Goal: Task Accomplishment & Management: Manage account settings

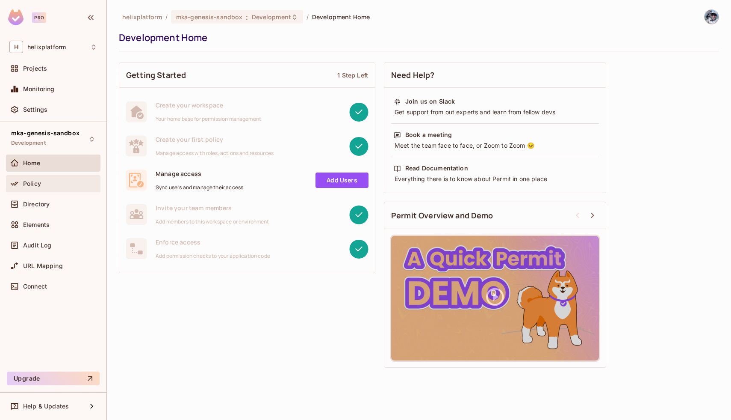
click at [35, 187] on div "Policy" at bounding box center [53, 183] width 88 height 10
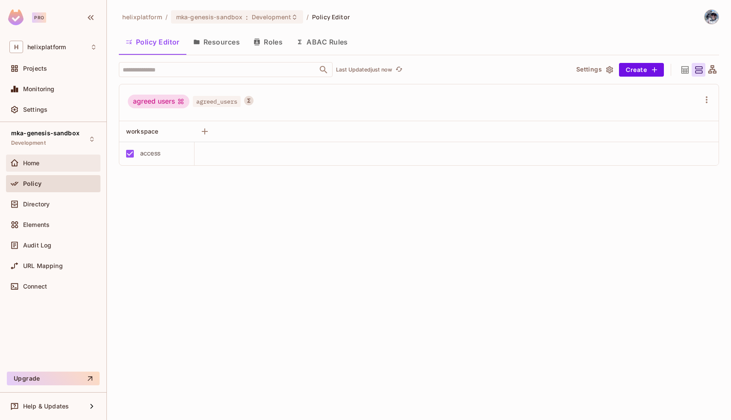
click at [34, 166] on span "Home" at bounding box center [31, 163] width 17 height 7
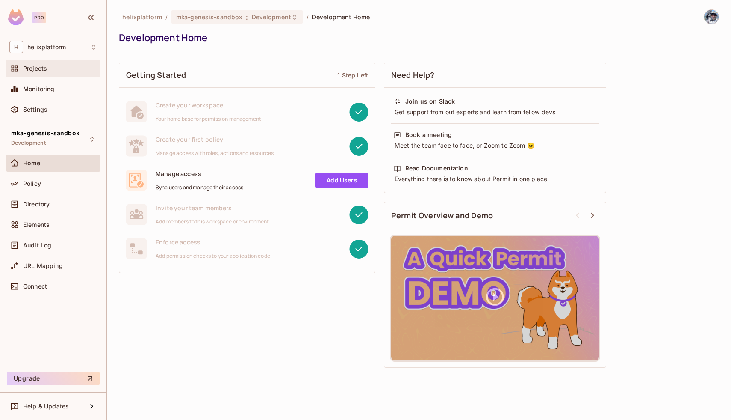
click at [37, 63] on div "Projects" at bounding box center [53, 68] width 88 height 10
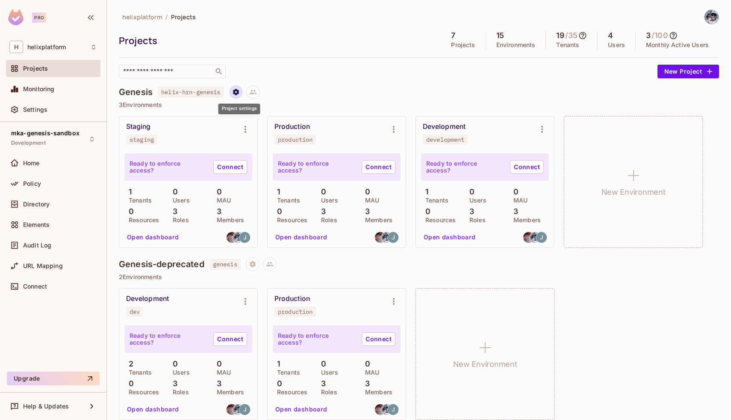
click at [239, 94] on icon "Project settings" at bounding box center [236, 92] width 6 height 6
click at [317, 77] on div at bounding box center [365, 210] width 731 height 420
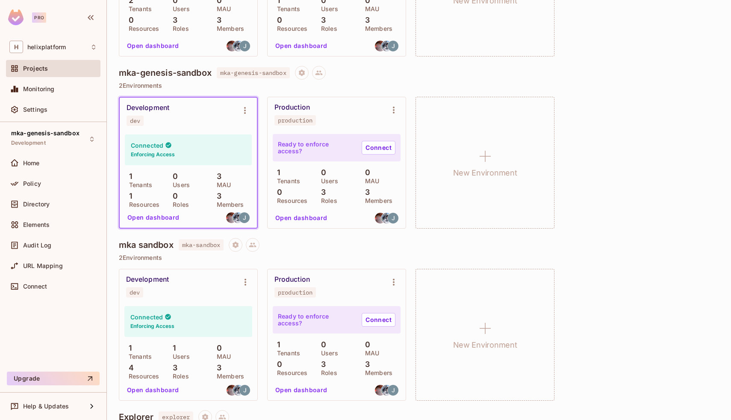
scroll to position [373, 0]
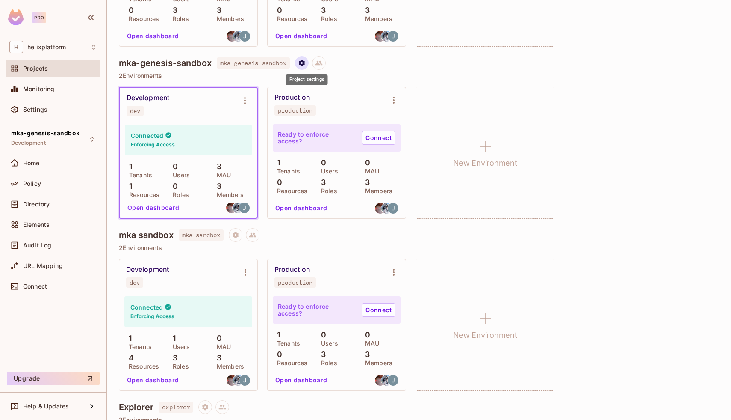
click at [302, 66] on button "Project settings" at bounding box center [302, 63] width 14 height 14
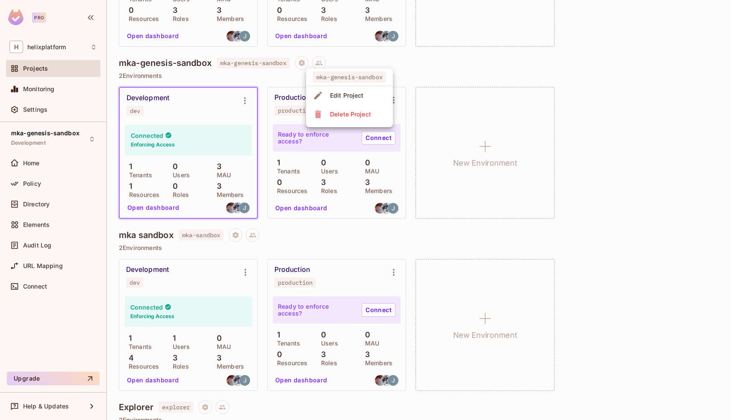
click at [240, 95] on div at bounding box center [365, 210] width 731 height 420
click at [244, 100] on icon "Environment settings" at bounding box center [245, 100] width 2 height 7
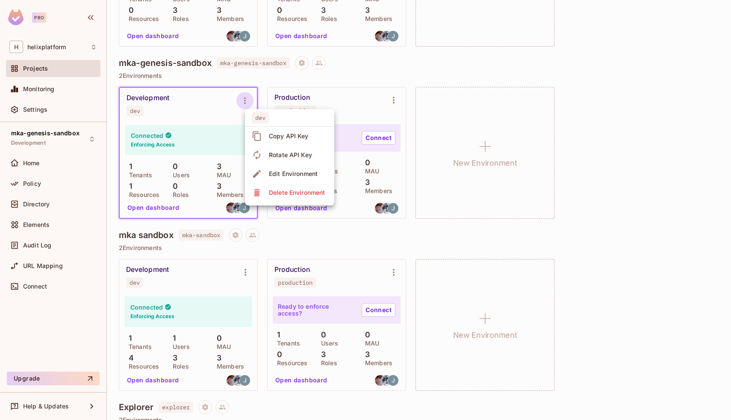
click at [45, 158] on div at bounding box center [365, 210] width 731 height 420
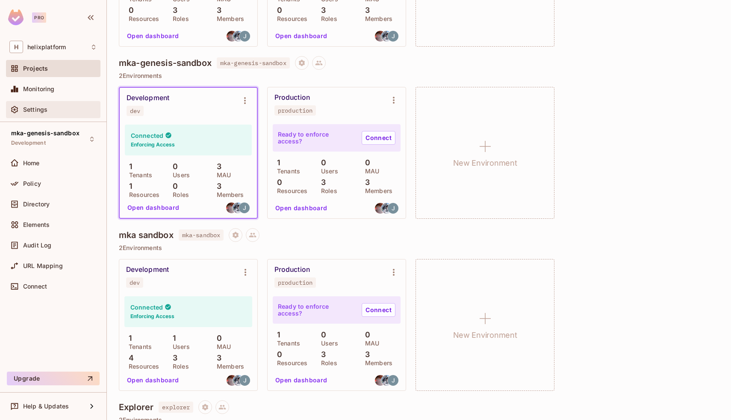
click at [57, 115] on div "Settings" at bounding box center [53, 109] width 95 height 17
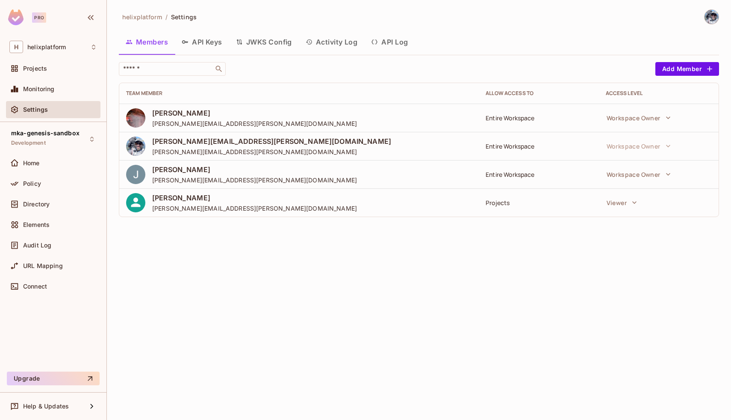
click at [209, 44] on button "API Keys" at bounding box center [202, 41] width 54 height 21
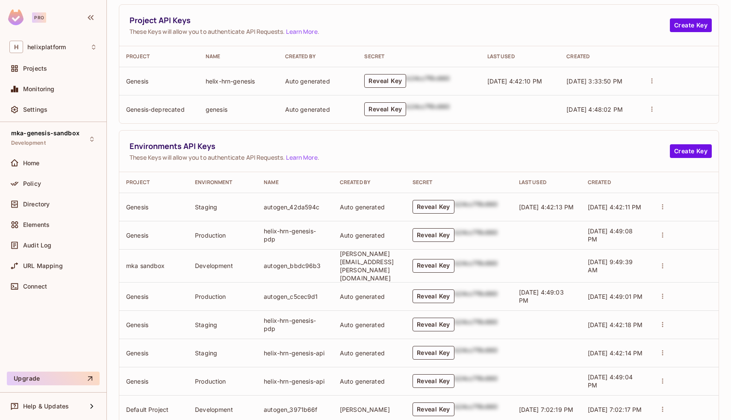
scroll to position [175, 0]
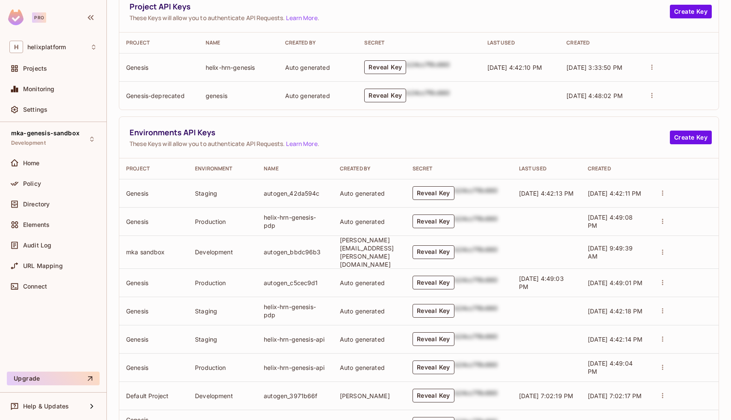
click at [663, 250] on icon "actions" at bounding box center [662, 251] width 1 height 5
click at [725, 239] on div at bounding box center [365, 210] width 731 height 420
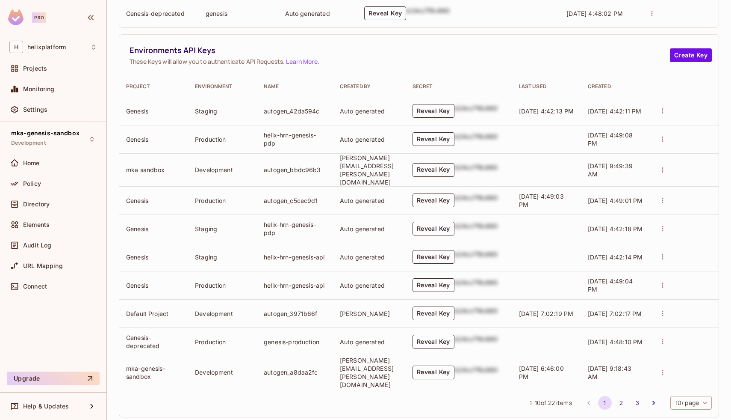
scroll to position [264, 0]
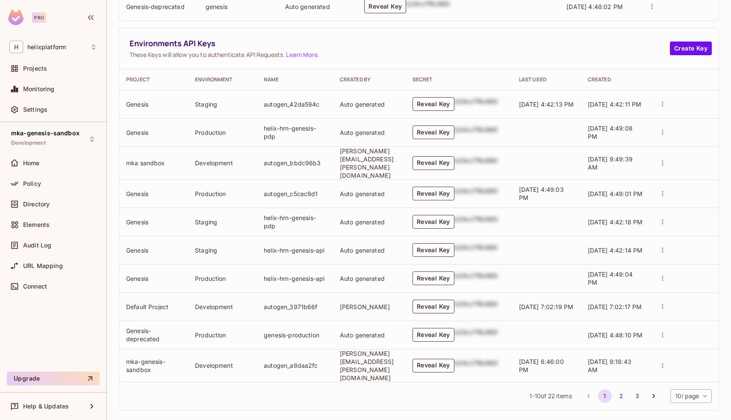
click at [605, 84] on th "Created" at bounding box center [615, 79] width 69 height 21
click at [606, 80] on div "Created" at bounding box center [615, 79] width 55 height 7
click at [621, 389] on button "2" at bounding box center [622, 396] width 14 height 14
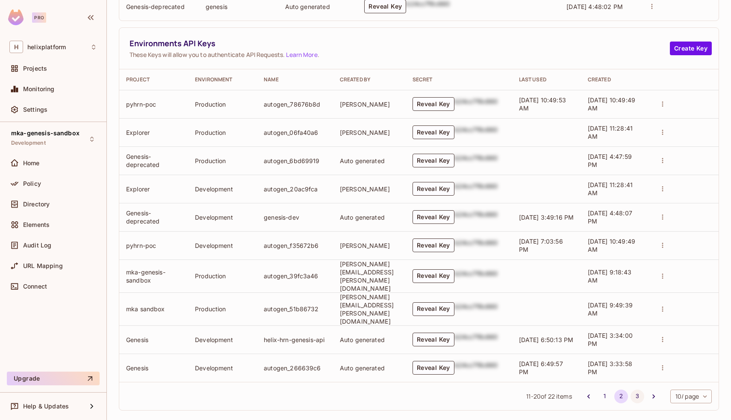
click at [636, 389] on button "3" at bounding box center [638, 396] width 14 height 14
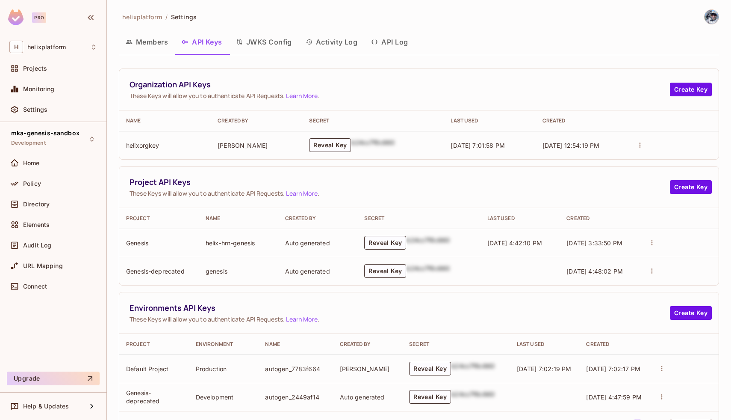
scroll to position [38, 0]
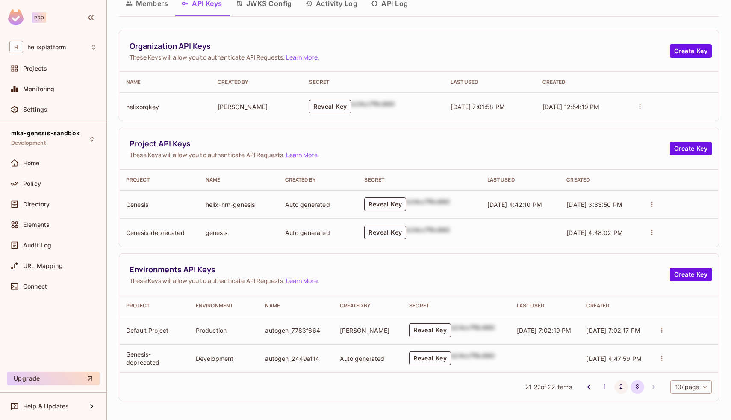
click at [621, 389] on button "2" at bounding box center [622, 387] width 14 height 14
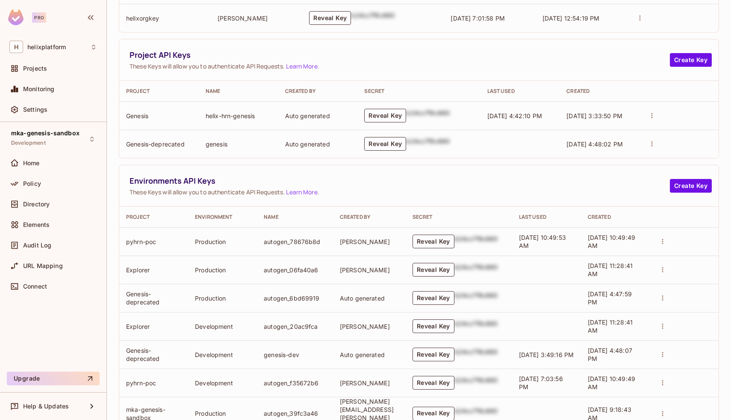
scroll to position [264, 0]
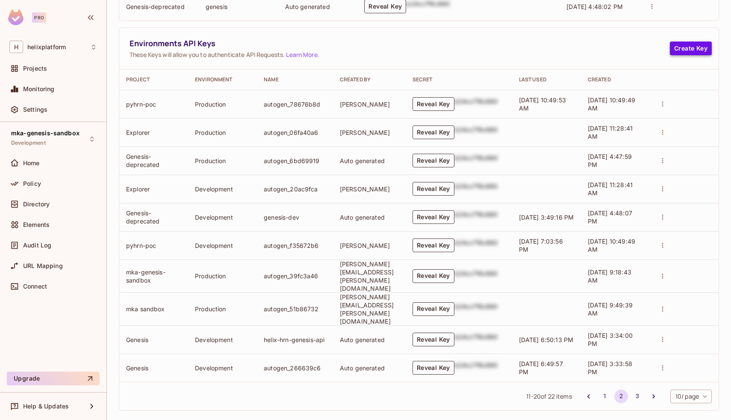
click at [679, 50] on button "Create Key" at bounding box center [691, 48] width 42 height 14
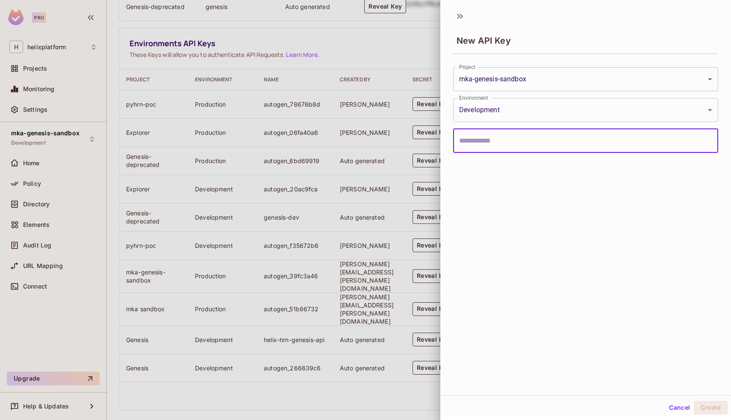
click at [563, 114] on body "Pro H helixplatform Projects Monitoring Settings mka-genesis-sandbox Developmen…" at bounding box center [365, 210] width 731 height 420
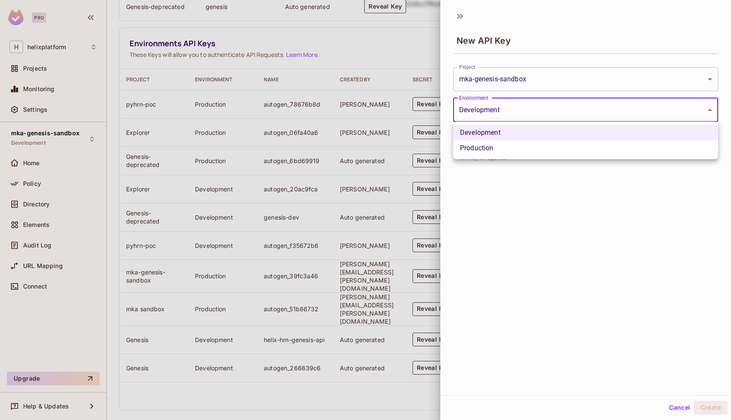
click at [560, 83] on div at bounding box center [365, 210] width 731 height 420
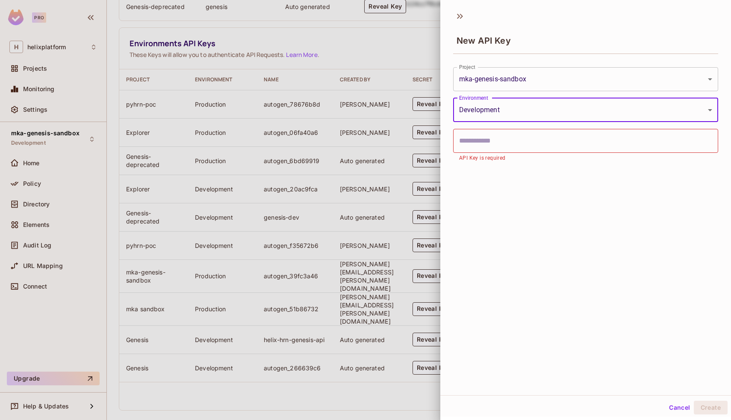
click at [560, 79] on body "Pro H helixplatform Projects Monitoring Settings mka-genesis-sandbox Developmen…" at bounding box center [365, 210] width 731 height 420
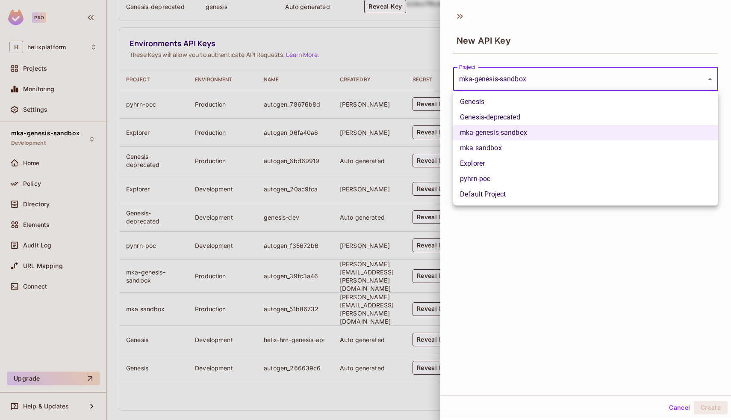
click at [560, 79] on div at bounding box center [365, 210] width 731 height 420
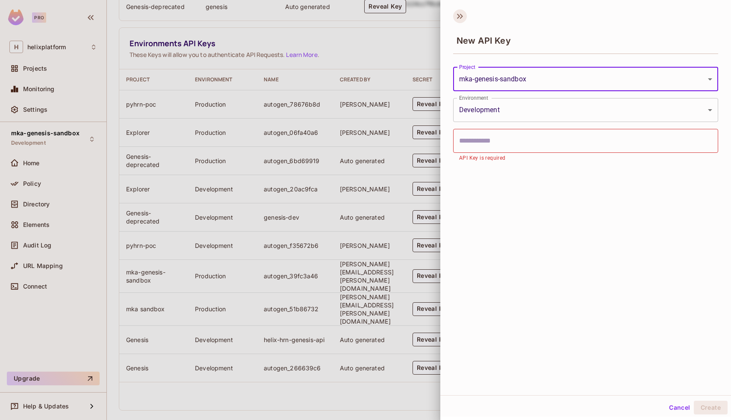
click at [462, 22] on icon at bounding box center [460, 16] width 14 height 14
